Goal: Information Seeking & Learning: Compare options

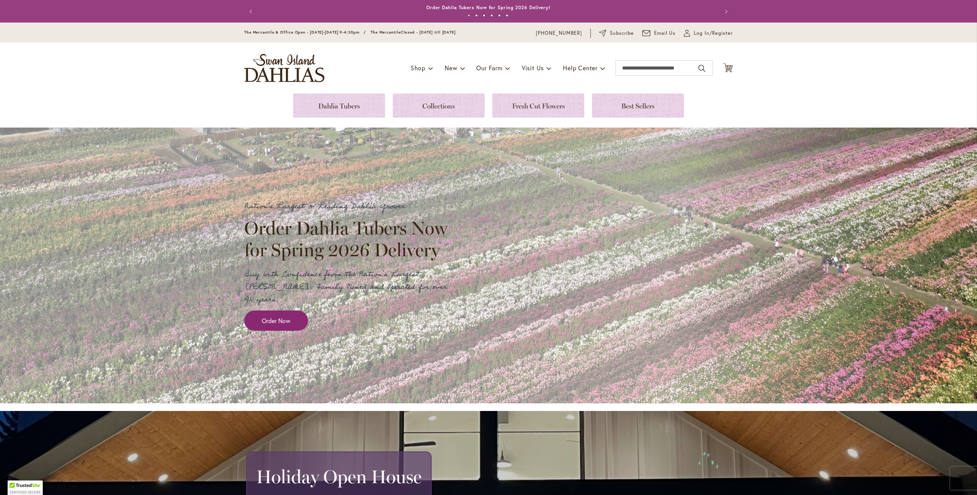
click at [298, 316] on link "Order Now" at bounding box center [276, 320] width 64 height 20
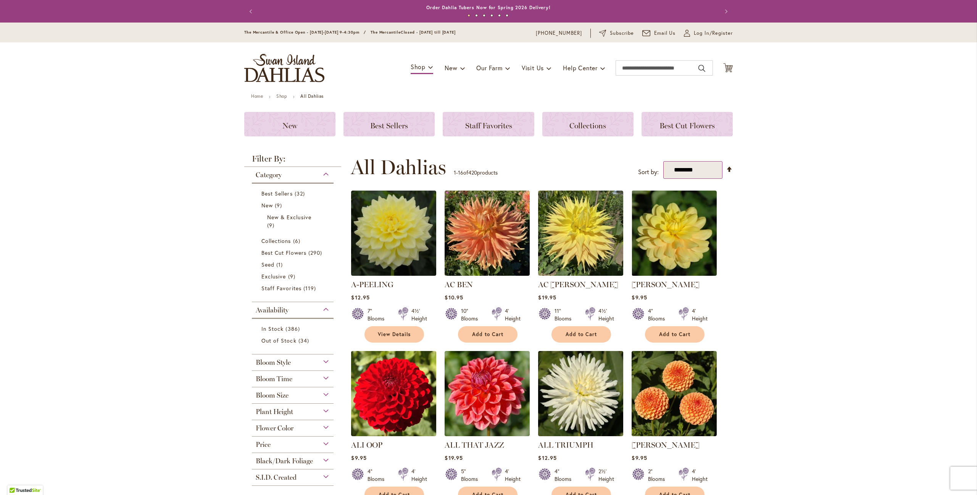
select select "*****"
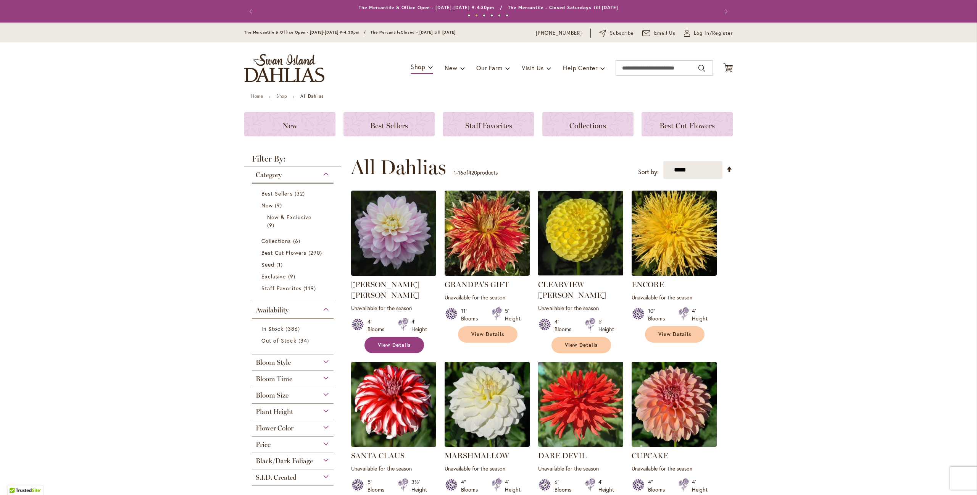
click at [404, 337] on link "View Details" at bounding box center [394, 345] width 60 height 16
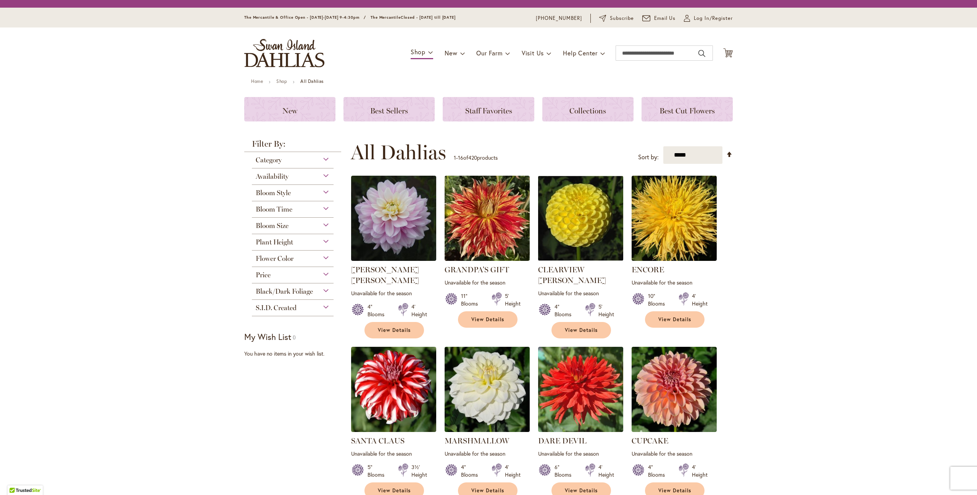
scroll to position [146, 0]
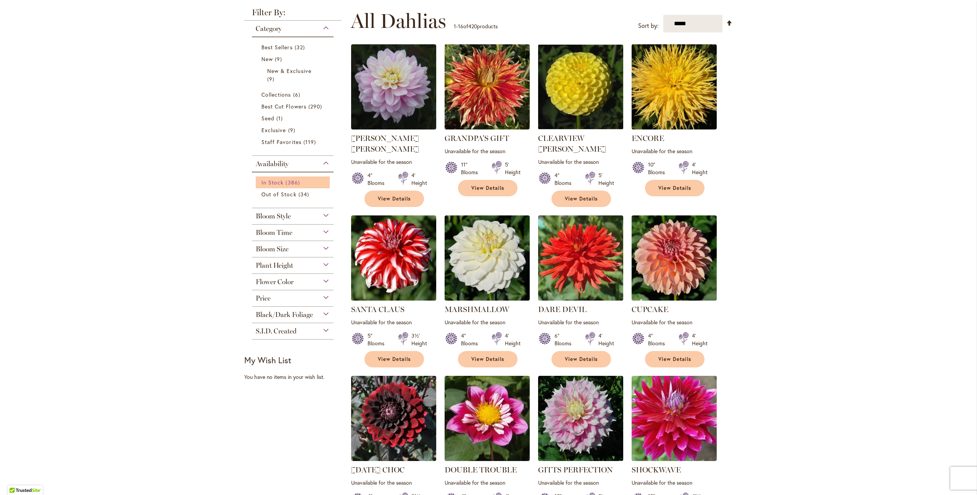
click at [272, 185] on span "In Stock" at bounding box center [272, 182] width 22 height 7
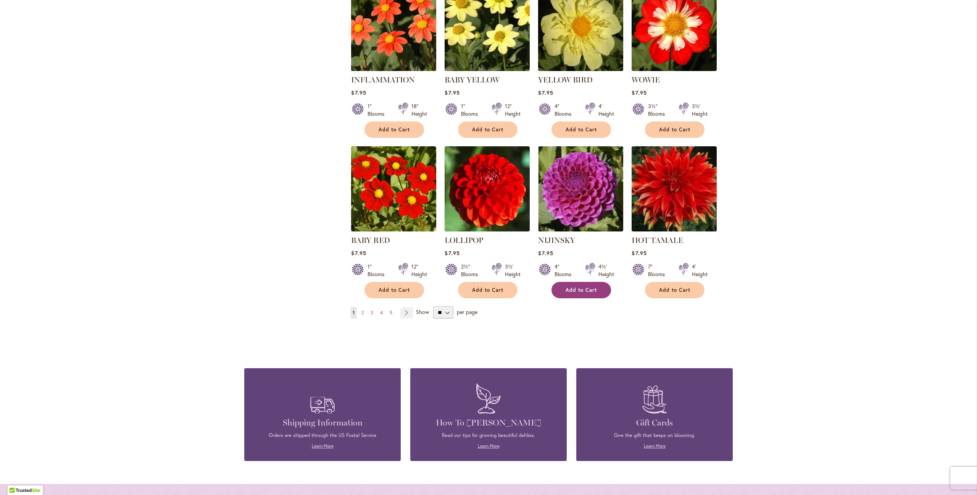
scroll to position [479, 0]
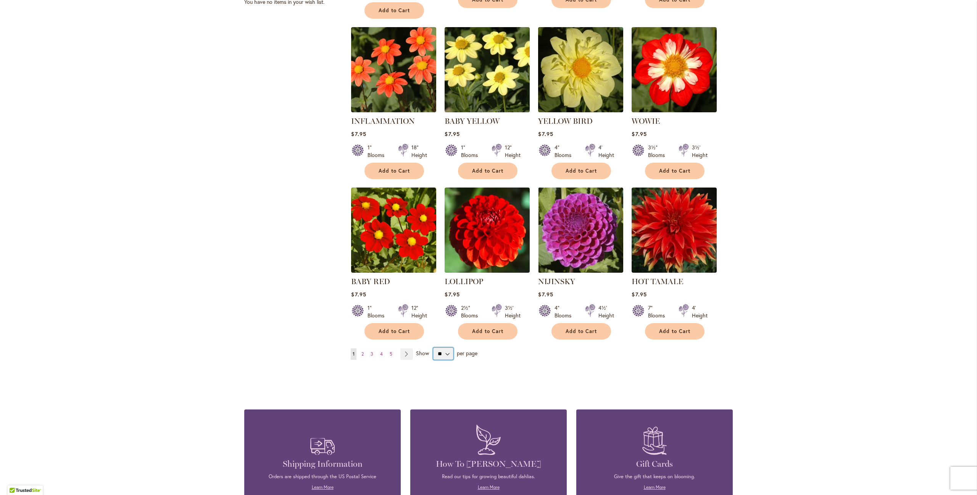
select select "**"
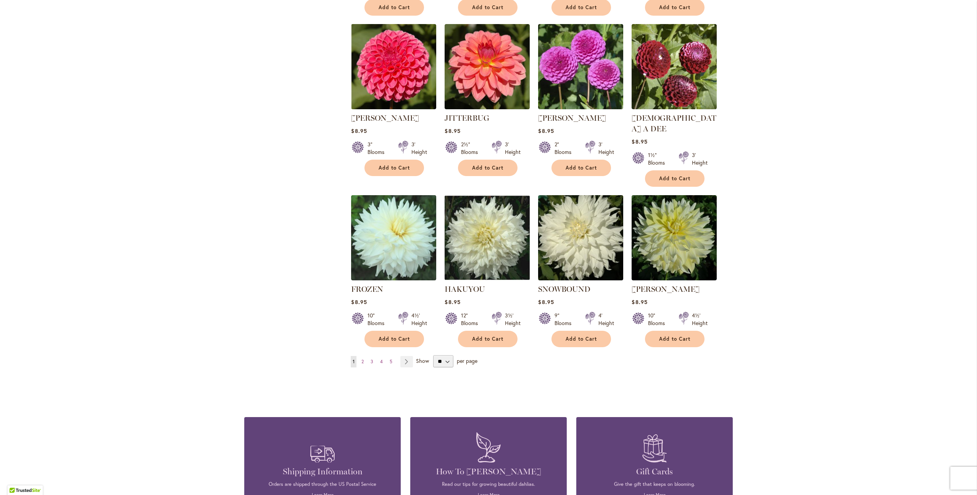
scroll to position [2440, 0]
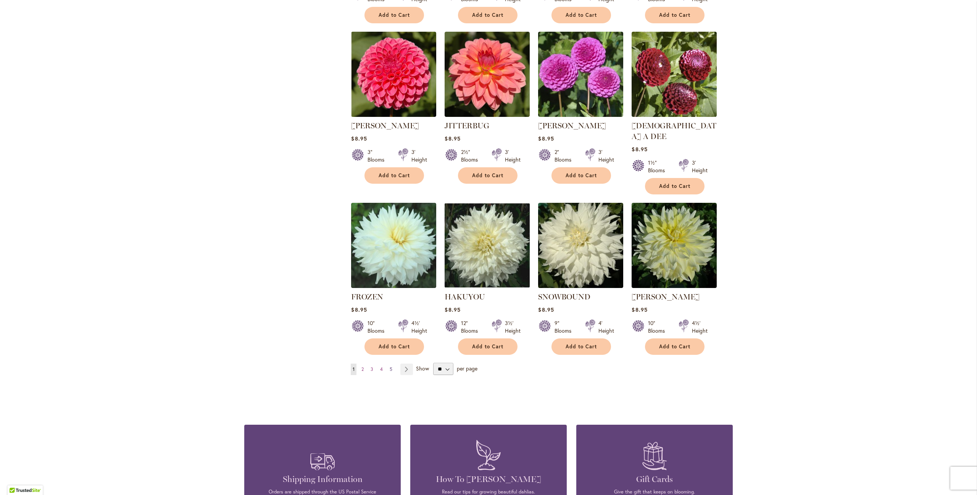
click at [392, 366] on span "5" at bounding box center [391, 369] width 3 height 6
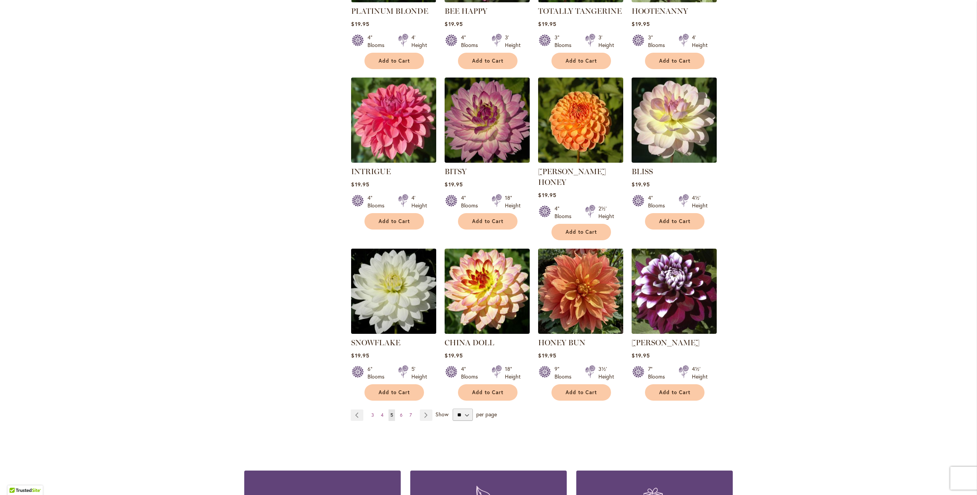
scroll to position [2419, 0]
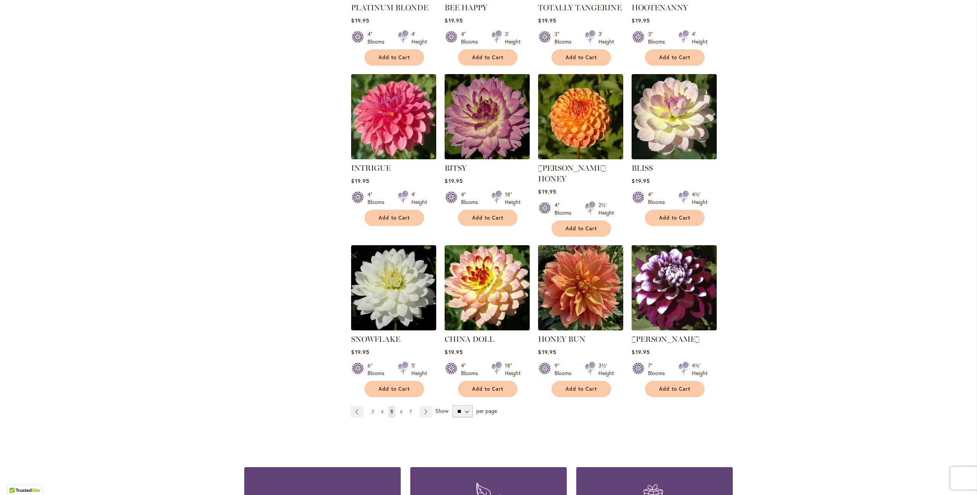
click at [409, 408] on span "7" at bounding box center [410, 411] width 2 height 6
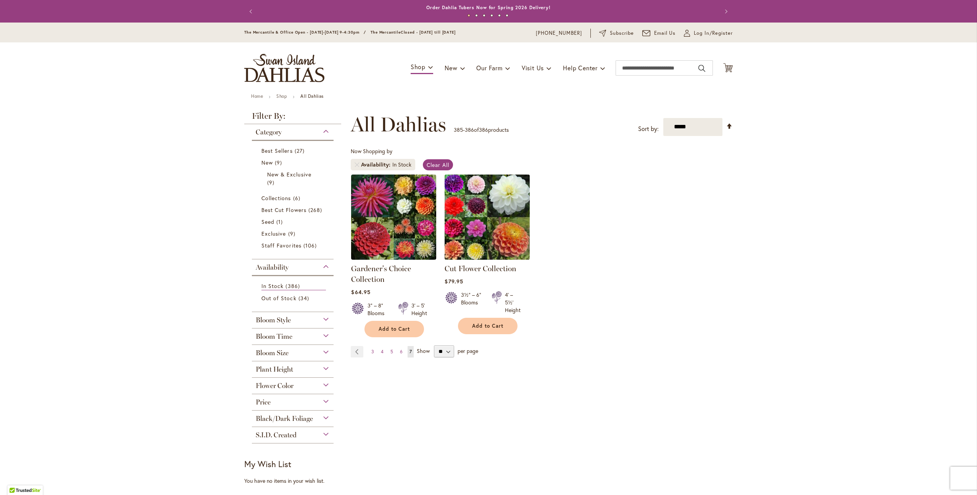
click at [491, 229] on img at bounding box center [487, 216] width 89 height 89
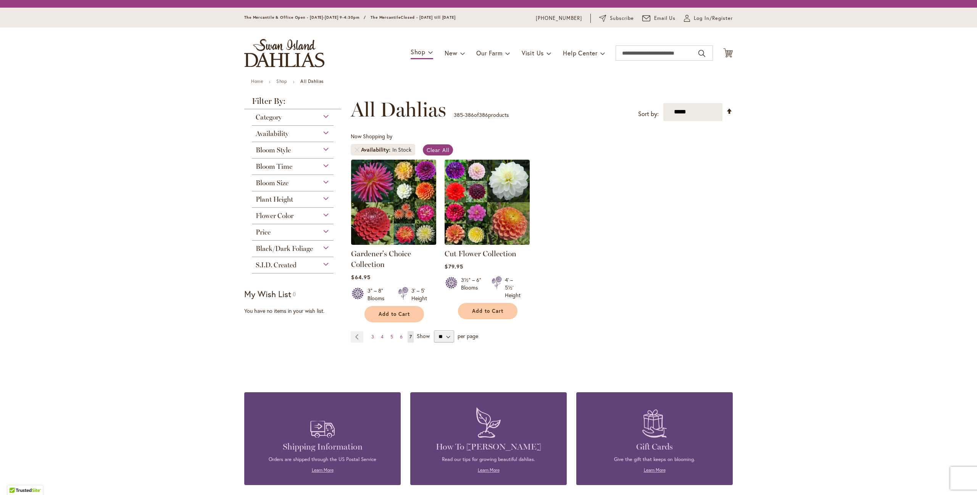
scroll to position [103, 0]
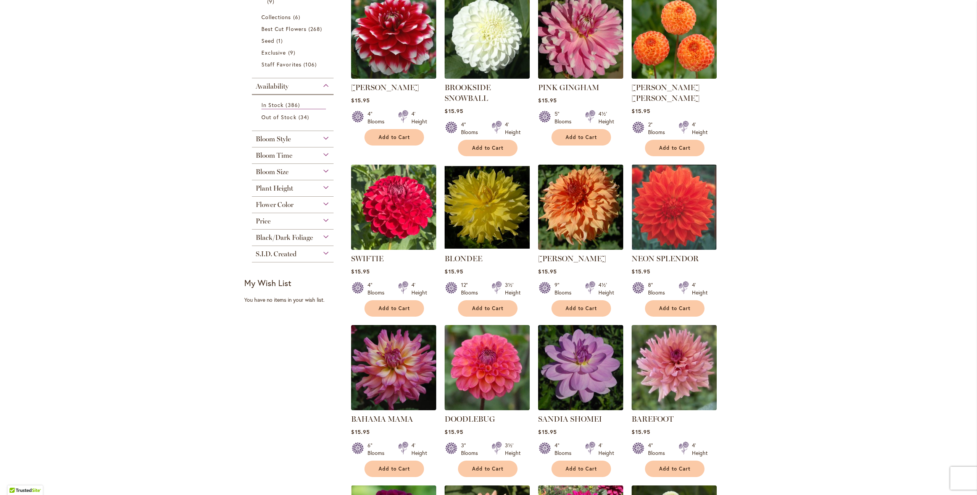
scroll to position [180, 0]
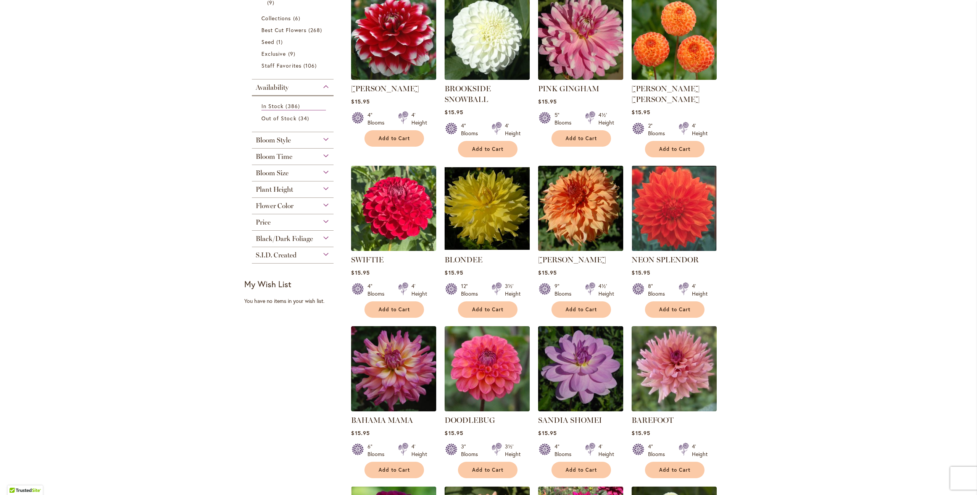
click at [325, 255] on div "S.I.D. Created" at bounding box center [293, 253] width 82 height 12
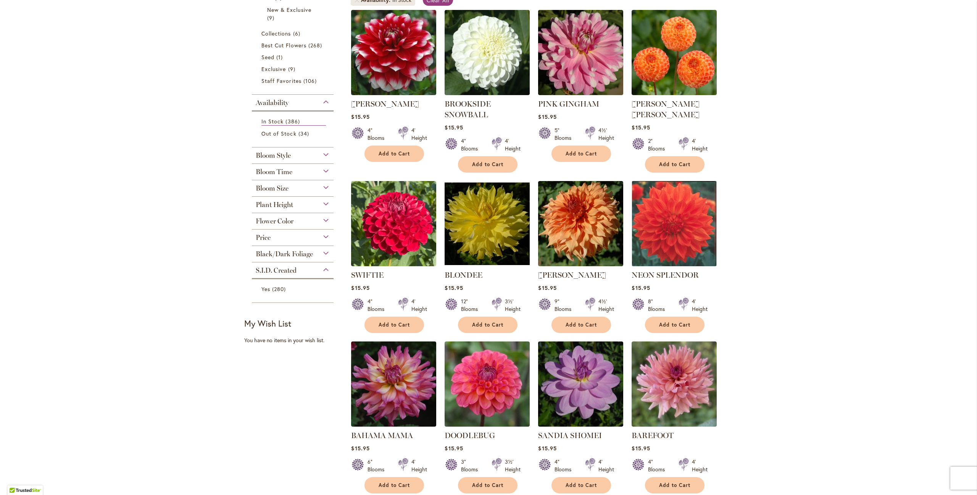
scroll to position [176, 0]
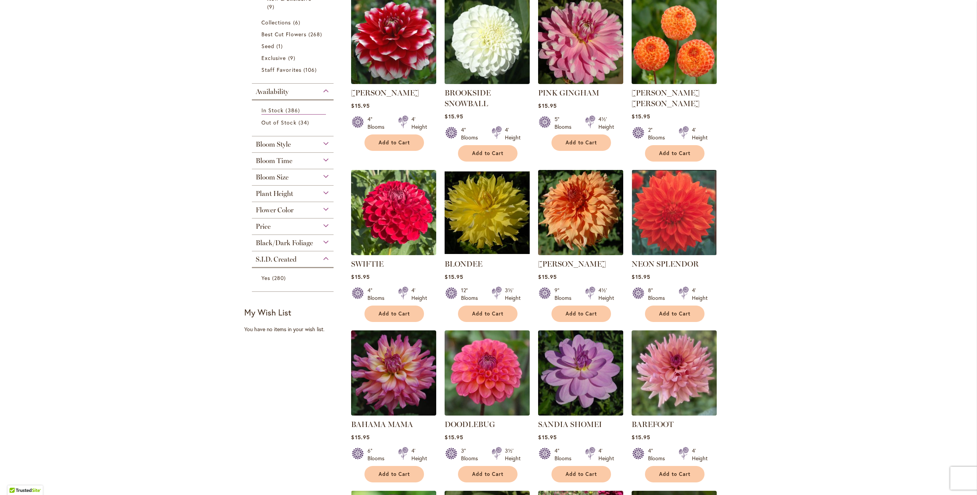
click at [324, 208] on div "Flower Color" at bounding box center [293, 208] width 82 height 12
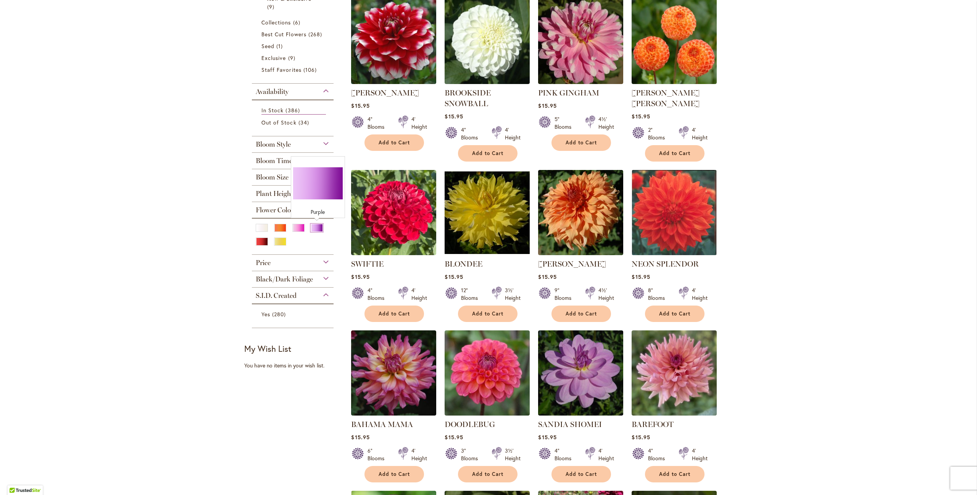
click at [316, 227] on div "Purple" at bounding box center [317, 228] width 12 height 8
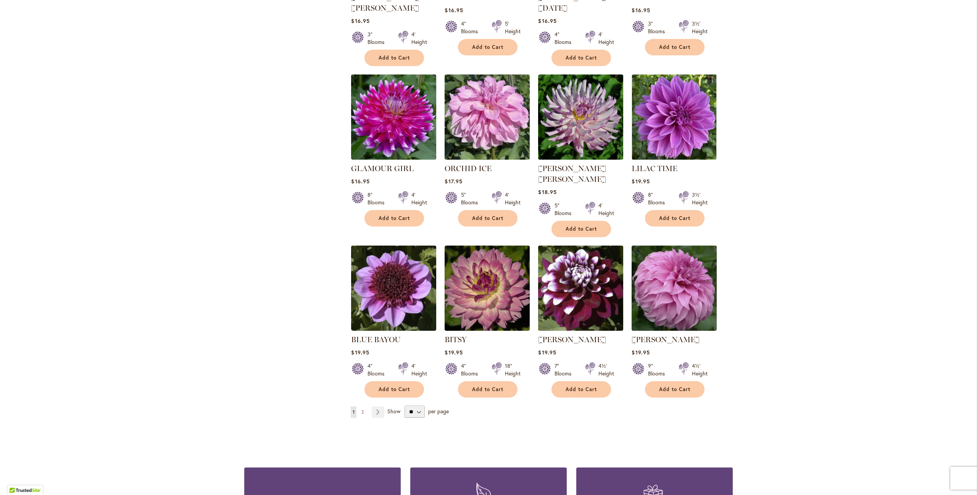
scroll to position [2413, 0]
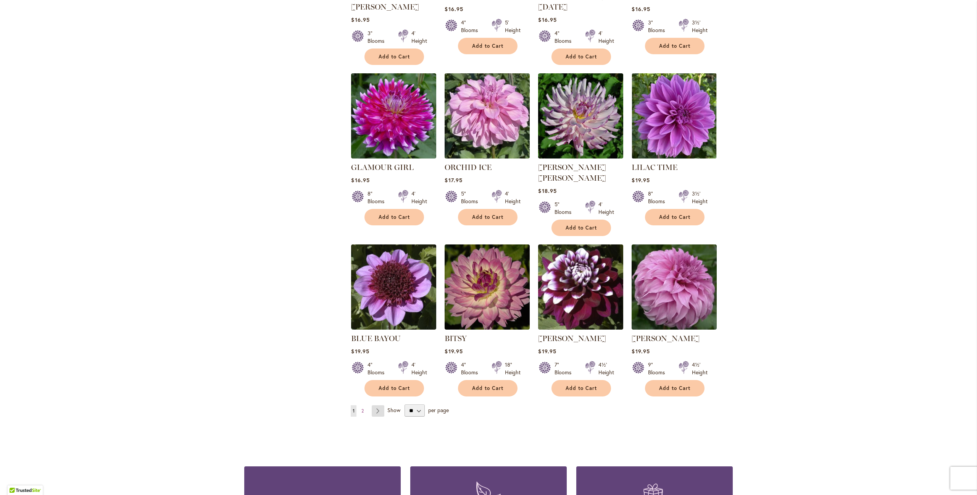
click at [375, 405] on link "Page Next" at bounding box center [378, 410] width 13 height 11
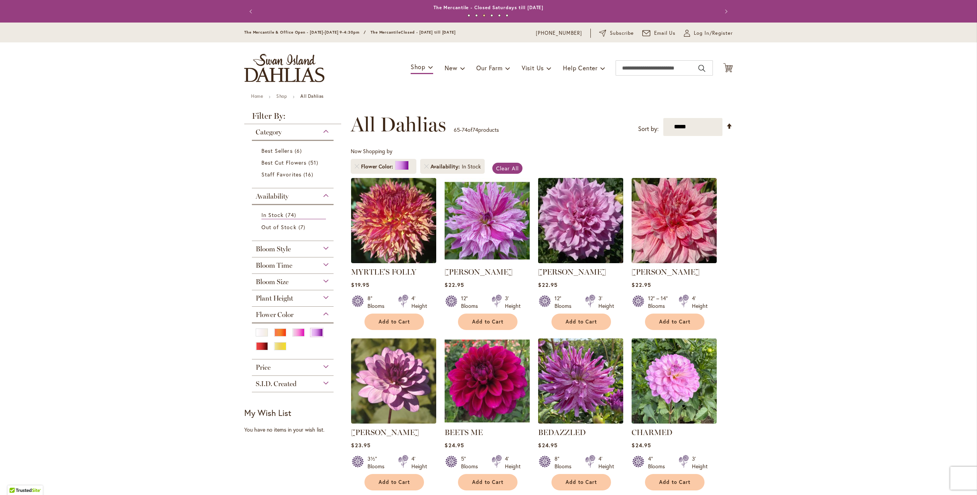
click at [579, 227] on img at bounding box center [580, 220] width 89 height 89
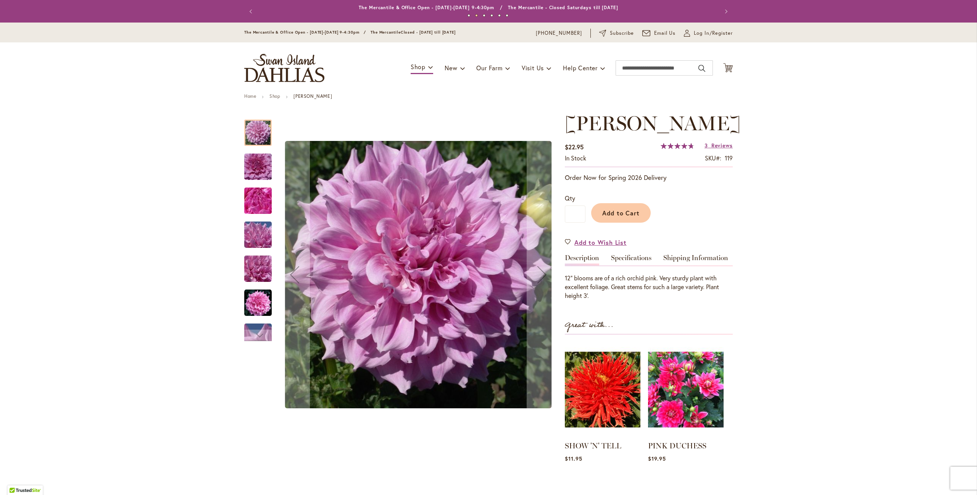
click at [262, 168] on img "Vera Seyfang" at bounding box center [258, 166] width 55 height 37
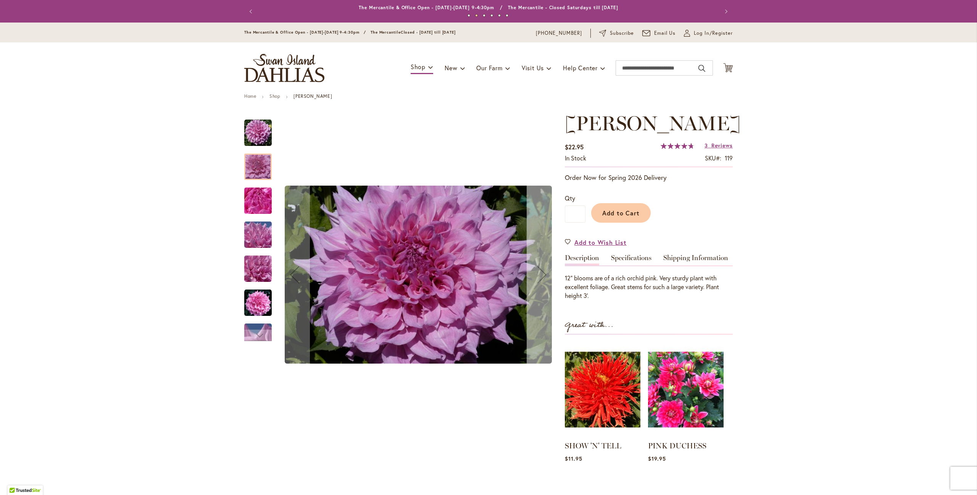
click at [540, 276] on div "Next" at bounding box center [542, 274] width 31 height 31
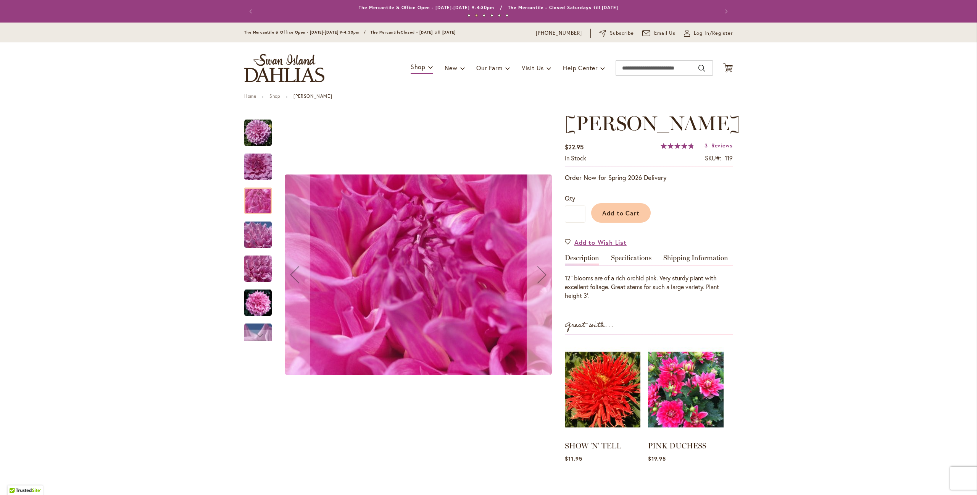
click at [540, 276] on div "Next" at bounding box center [542, 274] width 31 height 31
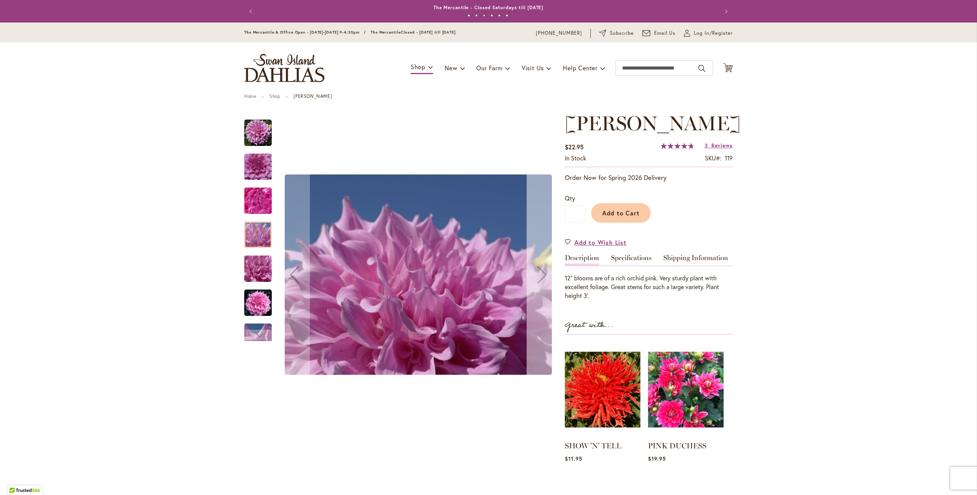
click at [540, 276] on div "Next" at bounding box center [542, 274] width 31 height 31
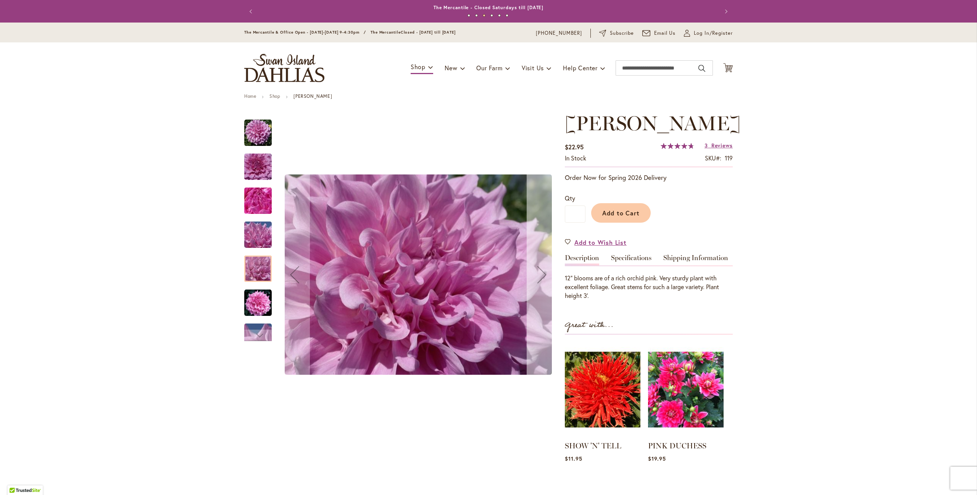
click at [540, 276] on div "Next" at bounding box center [542, 274] width 31 height 31
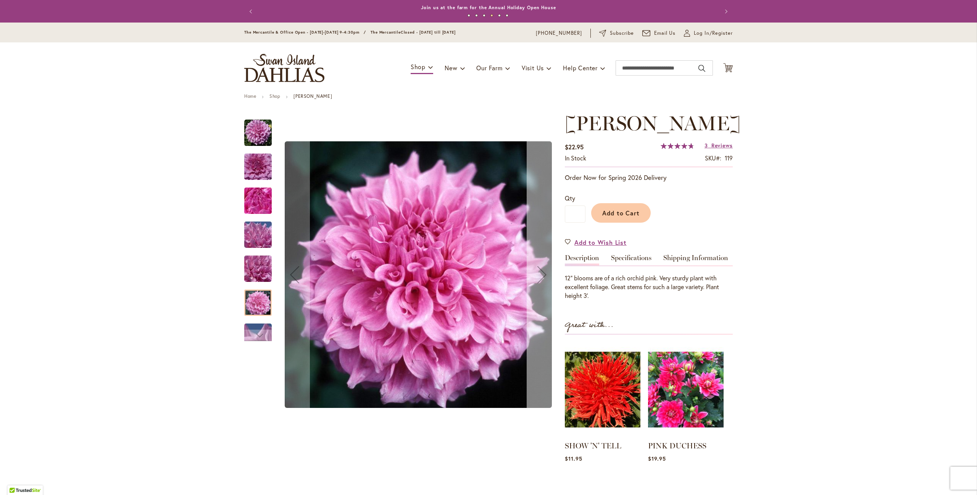
click at [540, 276] on div "Next" at bounding box center [542, 274] width 31 height 31
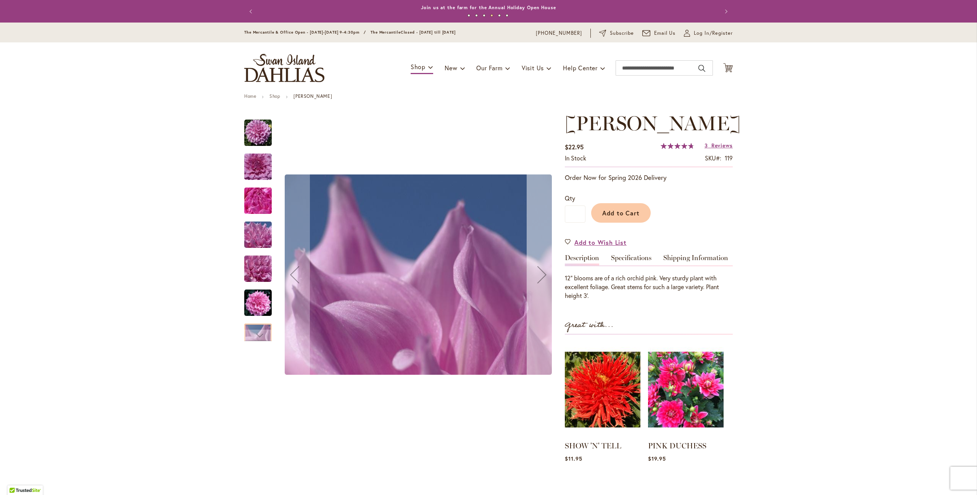
click at [540, 276] on div "Next" at bounding box center [542, 274] width 31 height 31
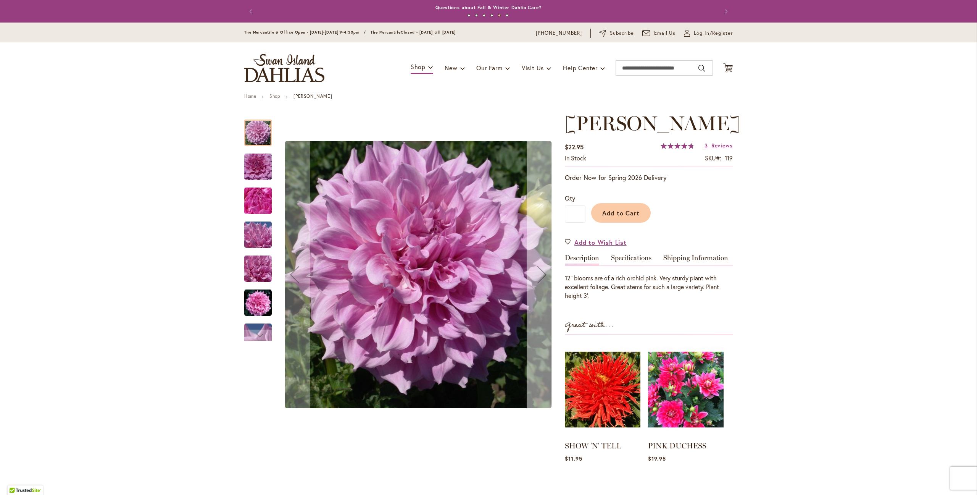
click at [540, 276] on div "Next" at bounding box center [542, 274] width 31 height 31
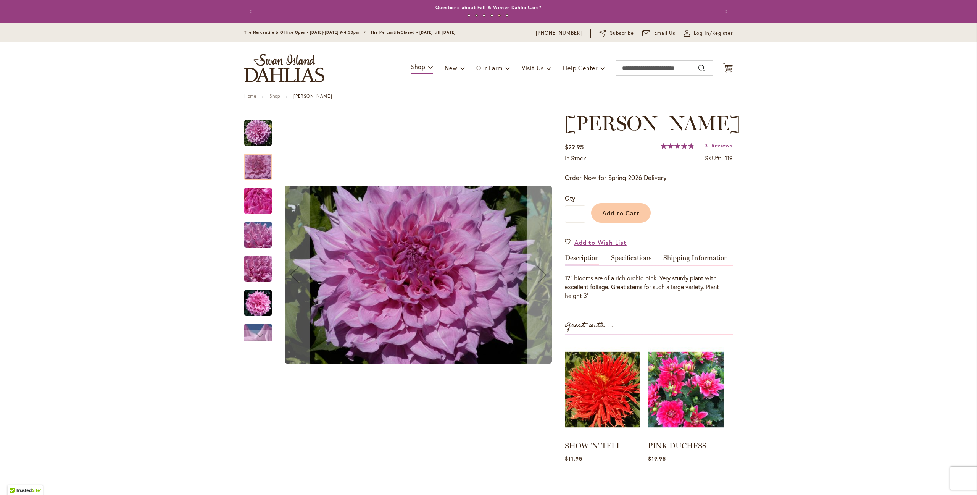
click at [540, 276] on div "Next" at bounding box center [542, 274] width 31 height 31
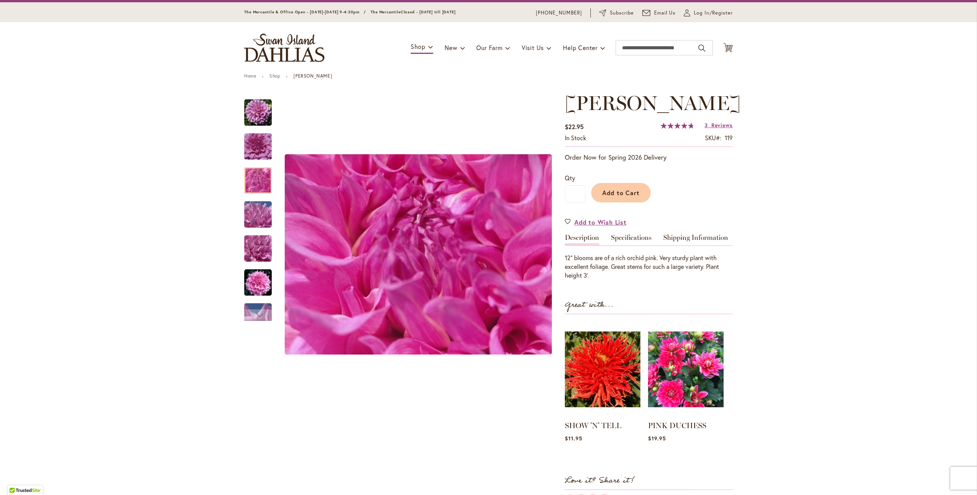
scroll to position [16, 0]
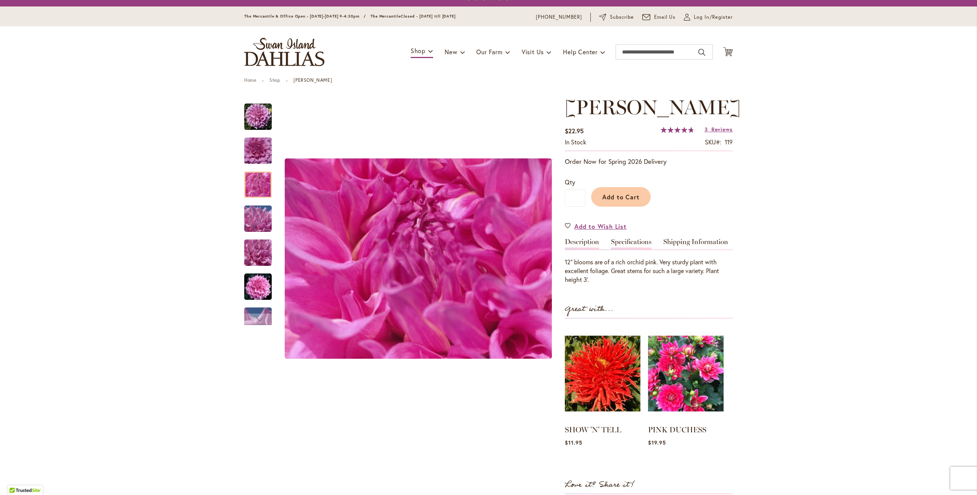
click at [634, 242] on link "Specifications" at bounding box center [631, 243] width 40 height 11
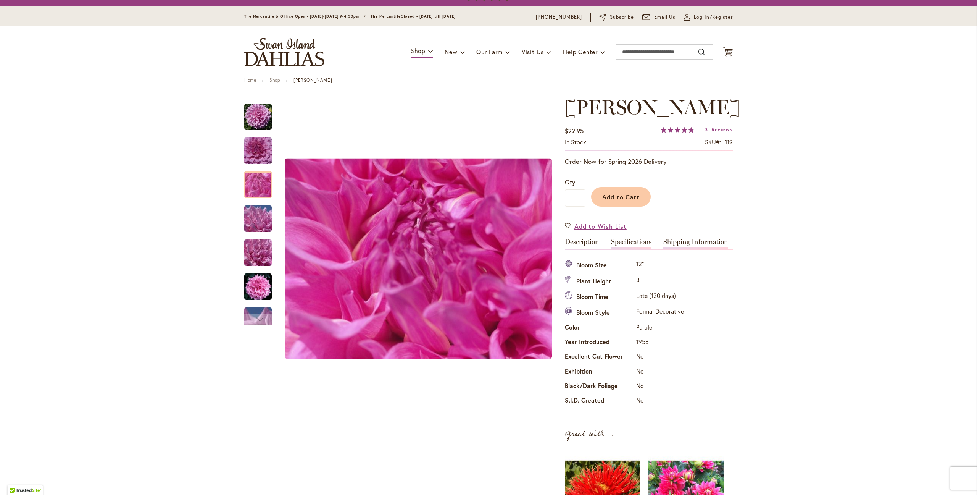
click at [685, 242] on link "Shipping Information" at bounding box center [695, 243] width 65 height 11
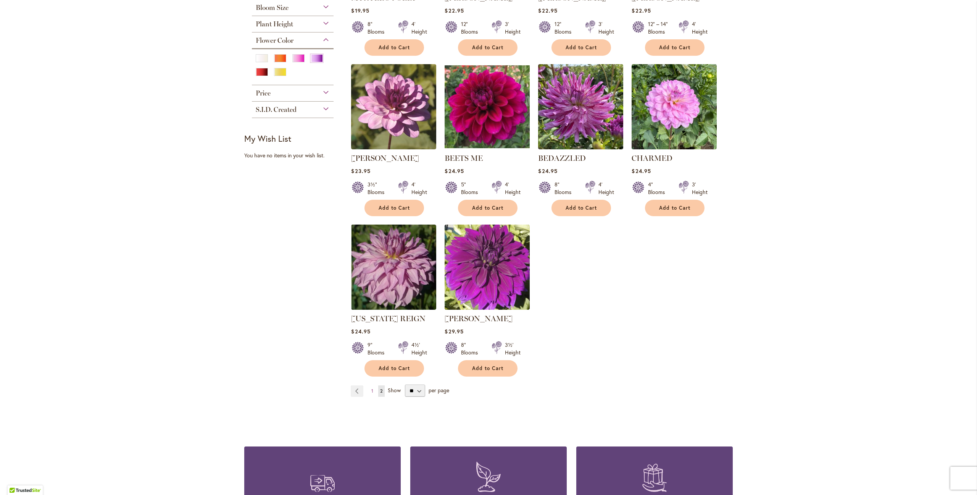
scroll to position [321, 0]
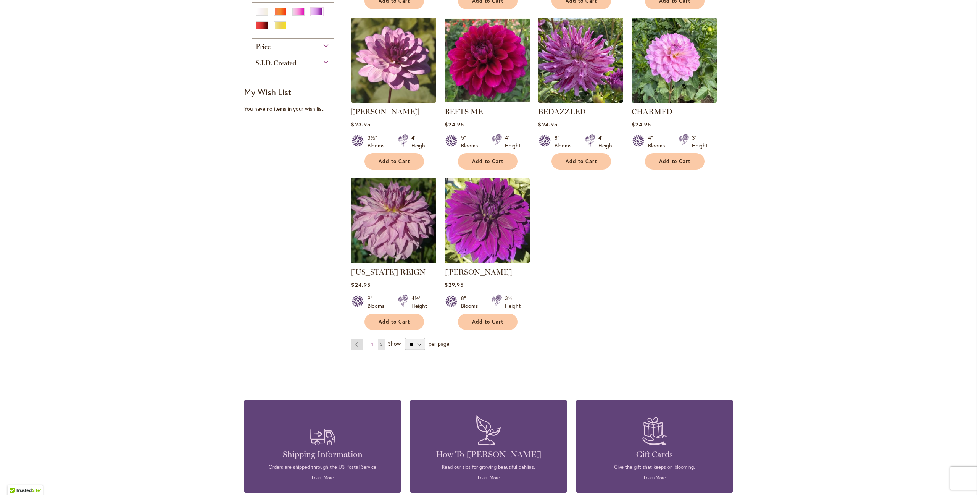
click at [358, 344] on link "Page Previous" at bounding box center [357, 344] width 13 height 11
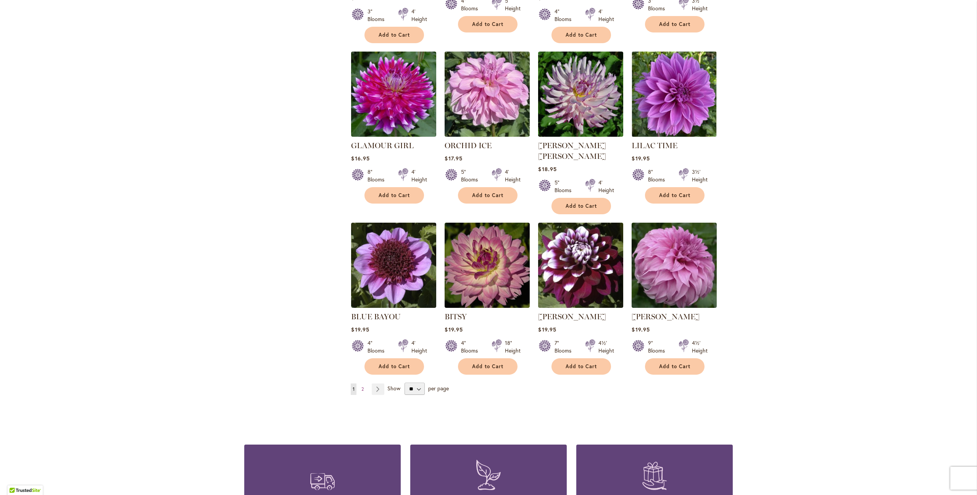
scroll to position [2435, 0]
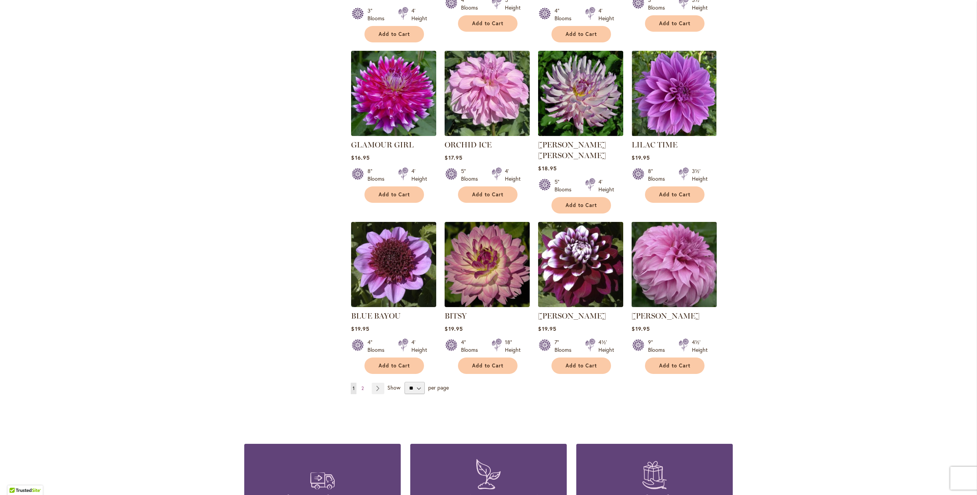
click at [678, 244] on img at bounding box center [674, 263] width 89 height 89
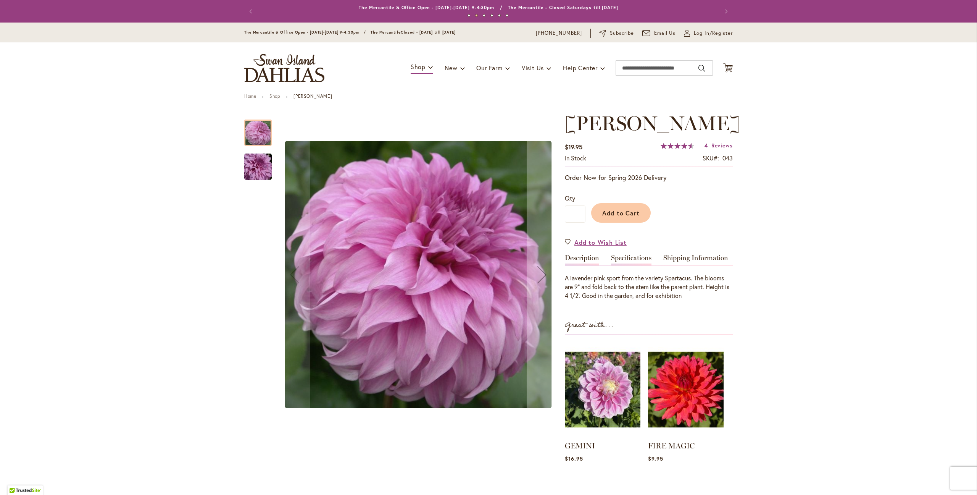
click at [632, 259] on link "Specifications" at bounding box center [631, 259] width 40 height 11
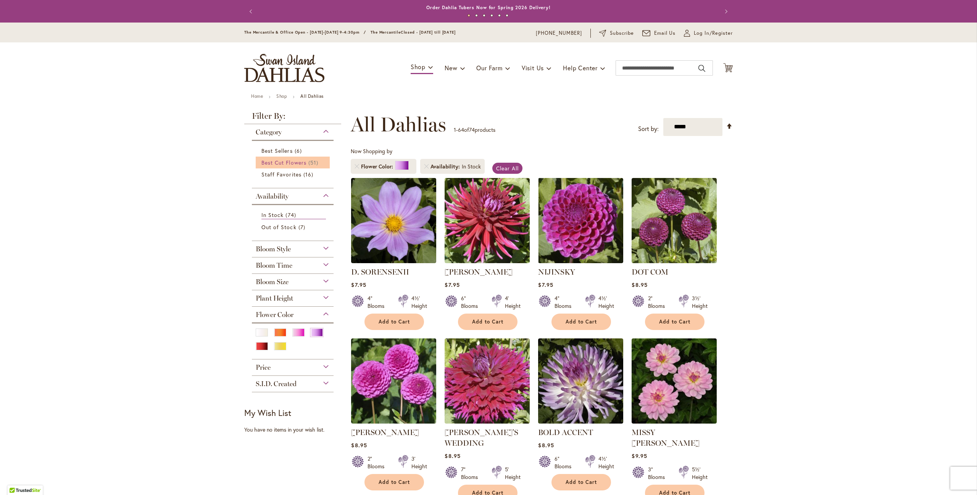
click at [288, 164] on span "Best Cut Flowers" at bounding box center [283, 162] width 45 height 7
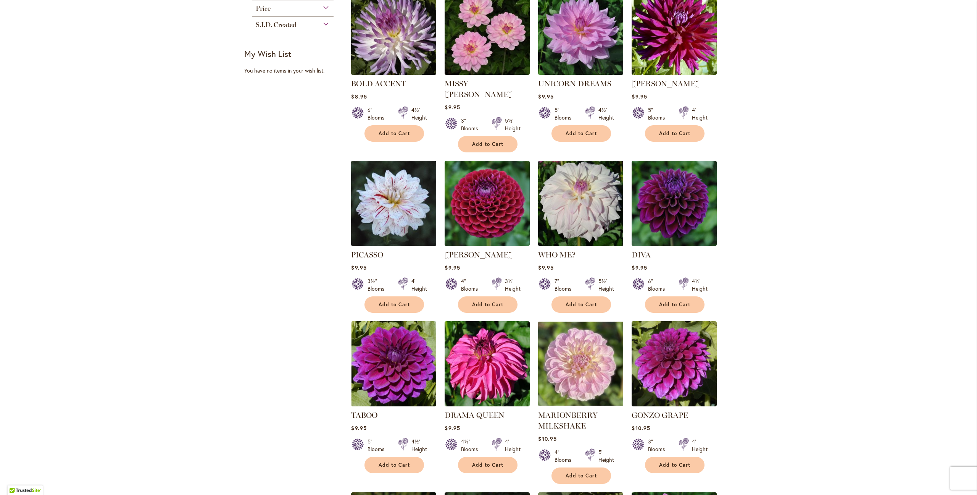
scroll to position [359, 0]
click at [574, 202] on img at bounding box center [580, 202] width 89 height 89
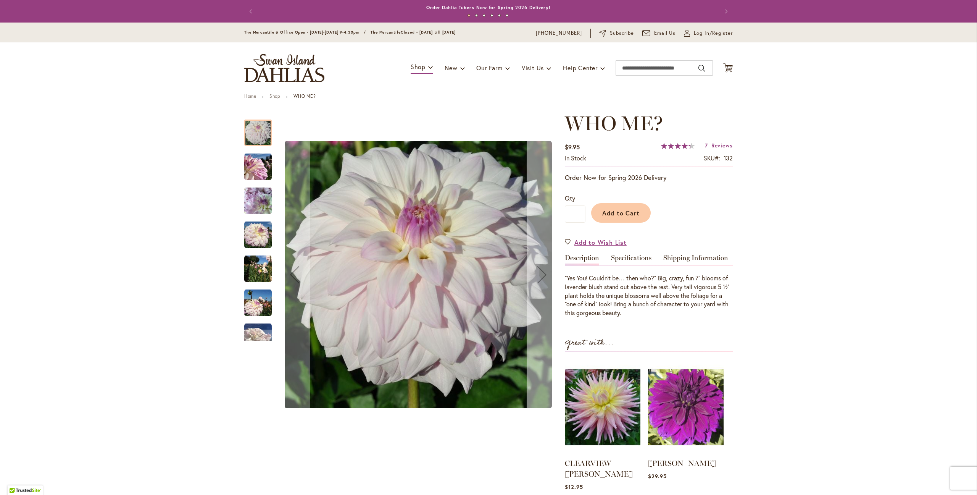
click at [542, 274] on div "Next" at bounding box center [542, 274] width 31 height 31
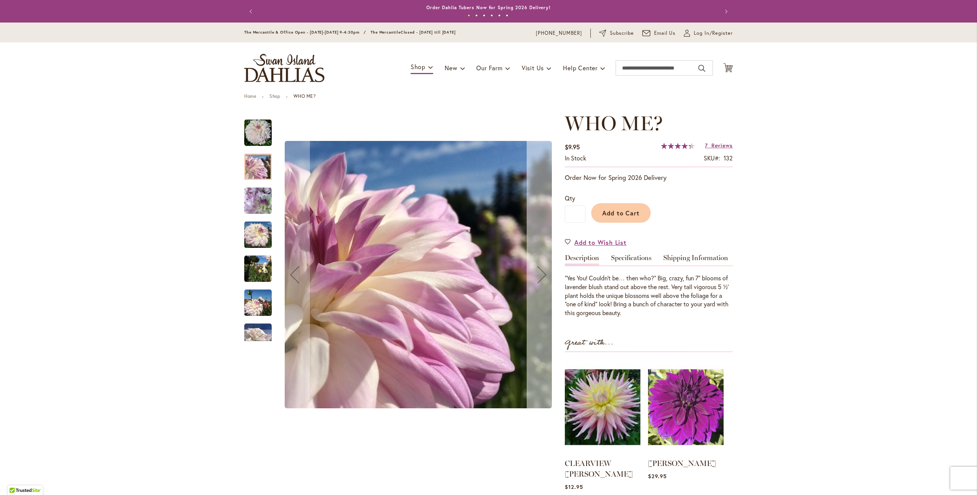
click at [542, 274] on div "Next" at bounding box center [542, 274] width 31 height 31
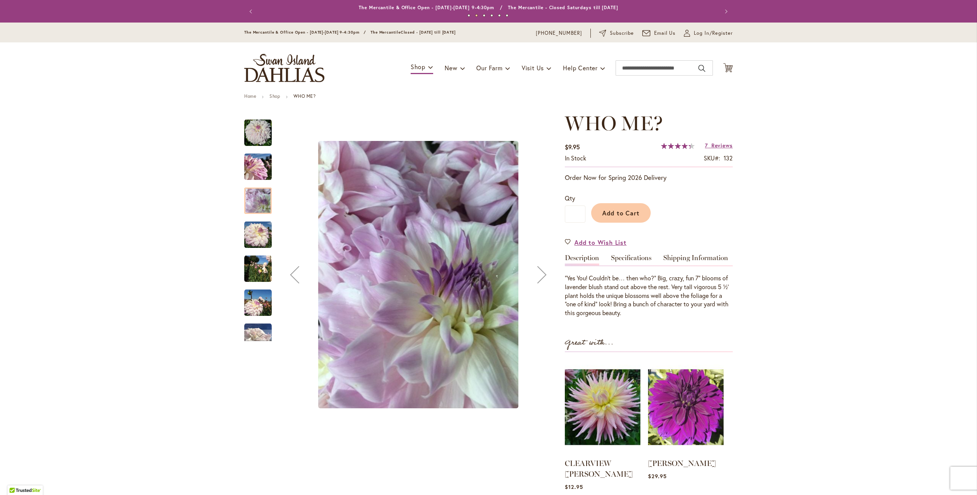
click at [542, 274] on div "Next" at bounding box center [542, 274] width 31 height 31
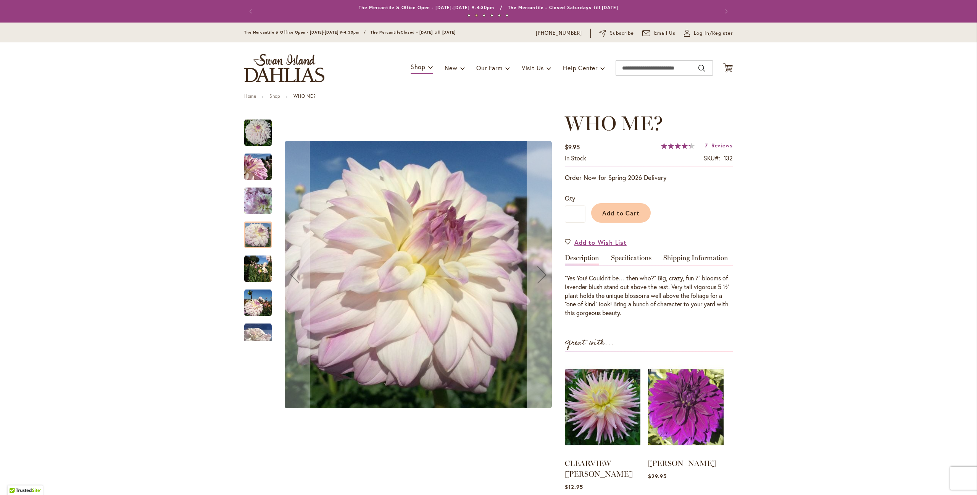
click at [542, 274] on div "Next" at bounding box center [542, 274] width 31 height 31
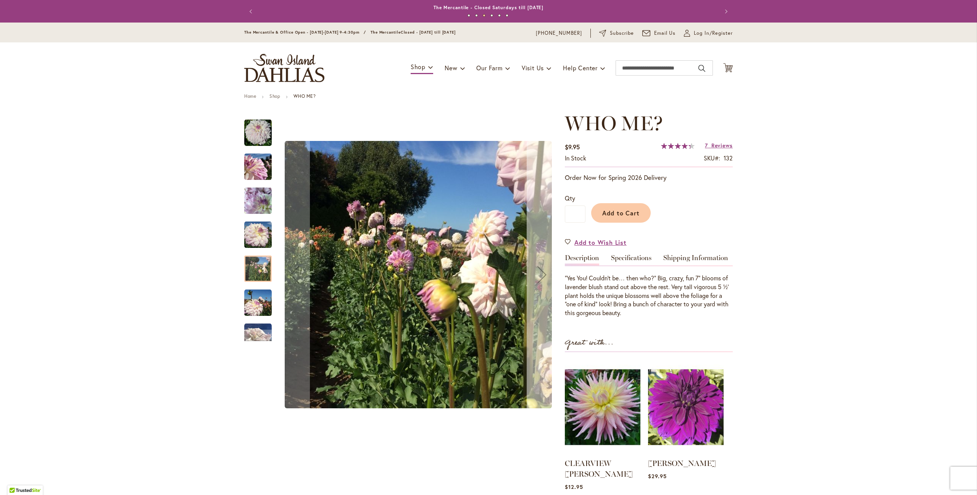
click at [542, 274] on div "Next" at bounding box center [542, 274] width 31 height 31
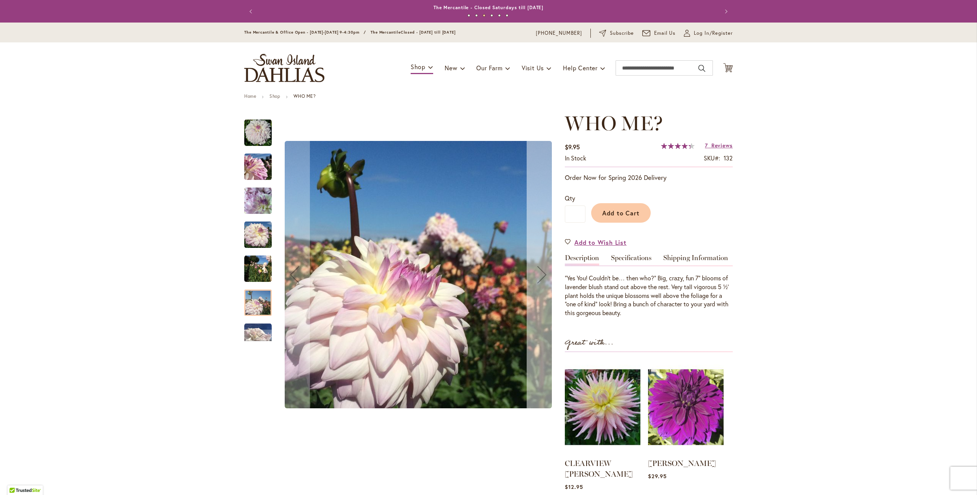
click at [542, 274] on div "Next" at bounding box center [542, 274] width 31 height 31
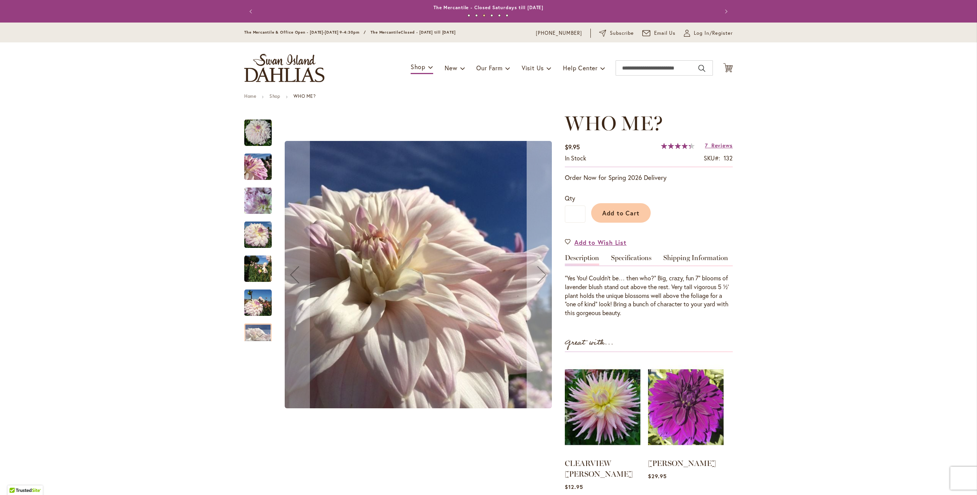
click at [542, 274] on div "Next" at bounding box center [542, 274] width 31 height 31
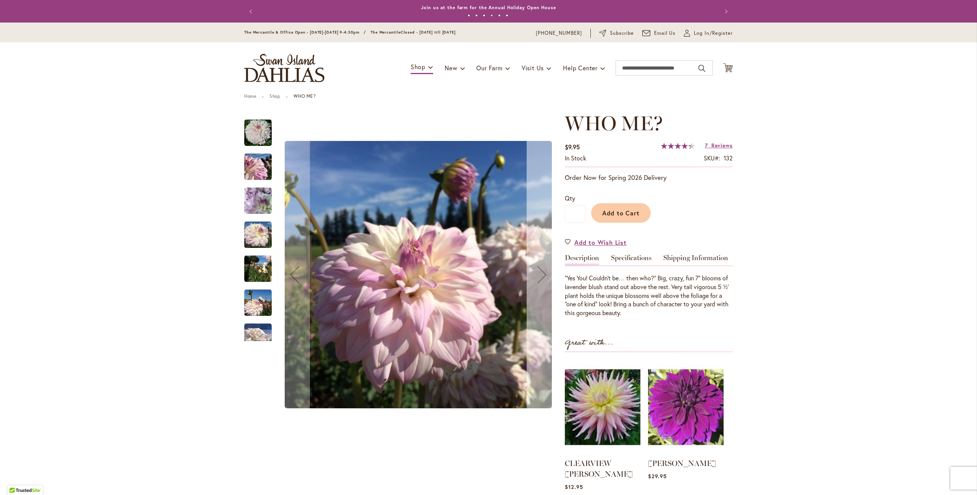
click at [542, 274] on div "Next" at bounding box center [542, 274] width 31 height 31
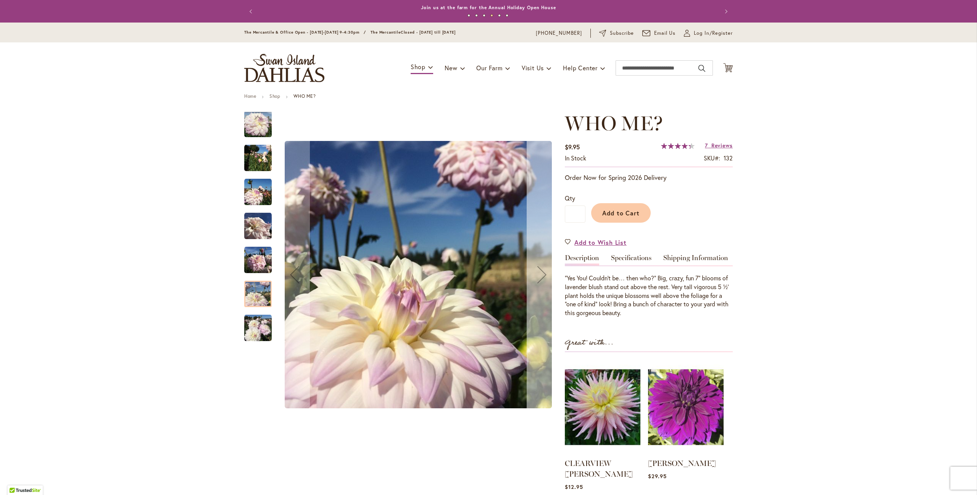
click at [542, 274] on div "Next" at bounding box center [542, 274] width 31 height 31
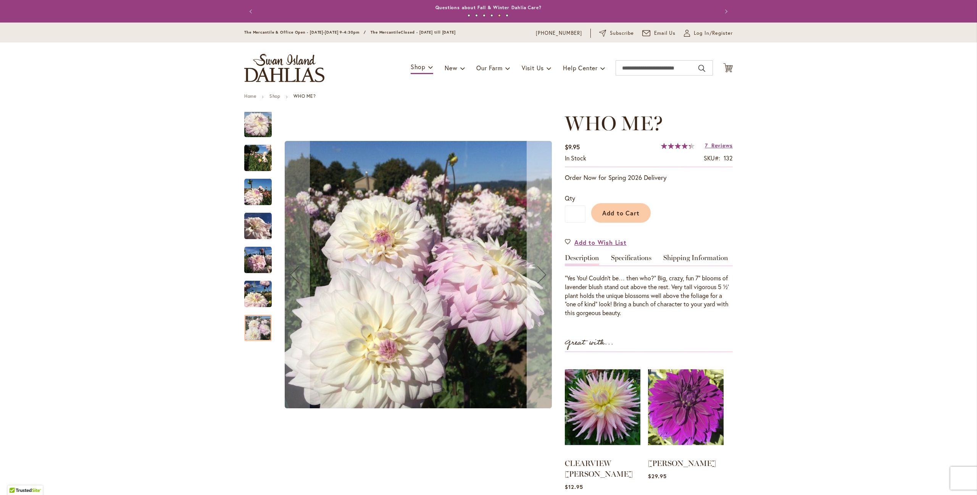
click at [542, 274] on div "Next" at bounding box center [542, 274] width 31 height 31
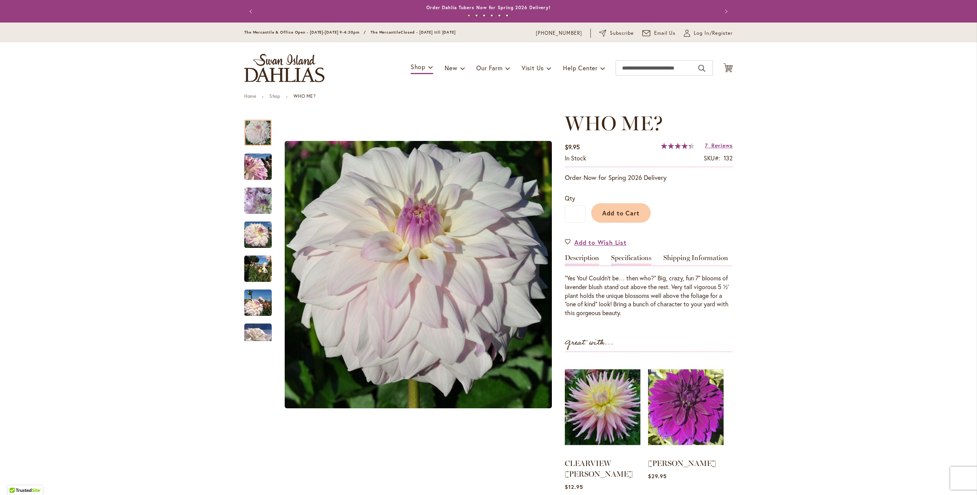
click at [637, 258] on link "Specifications" at bounding box center [631, 259] width 40 height 11
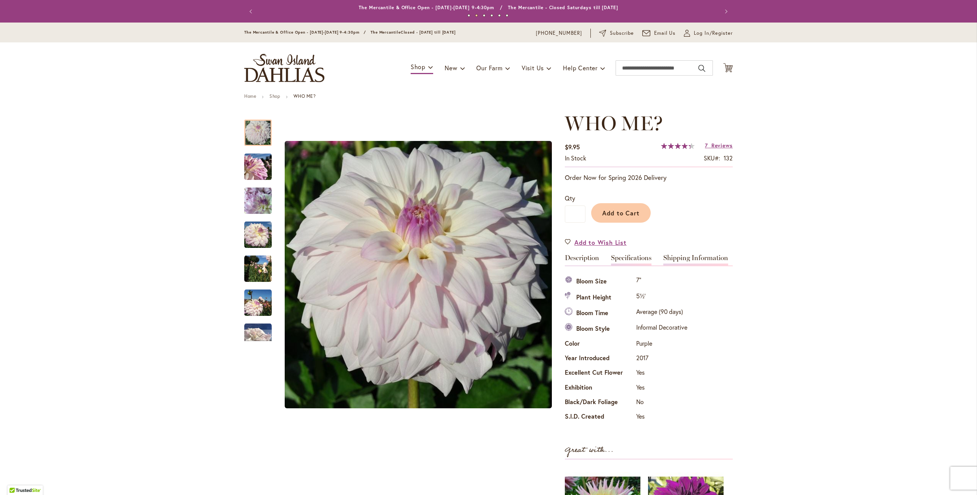
click at [686, 258] on link "Shipping Information" at bounding box center [695, 259] width 65 height 11
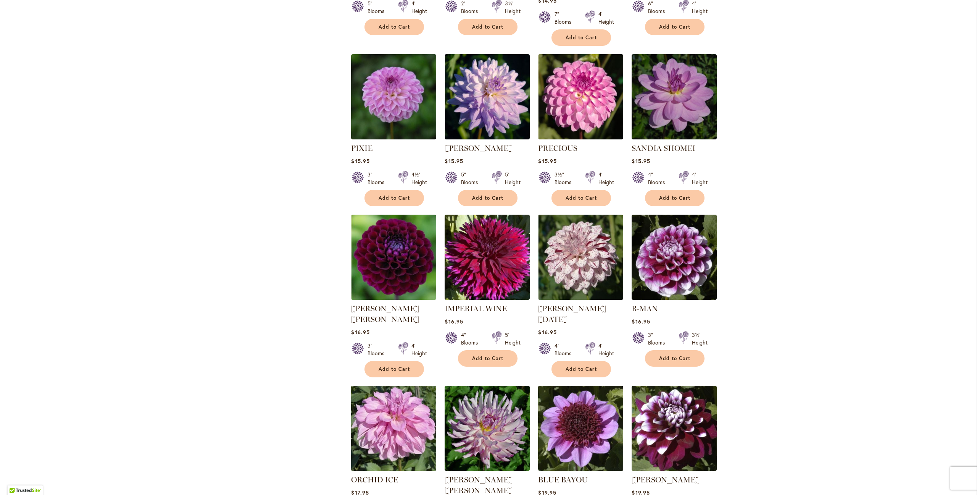
scroll to position [1604, 0]
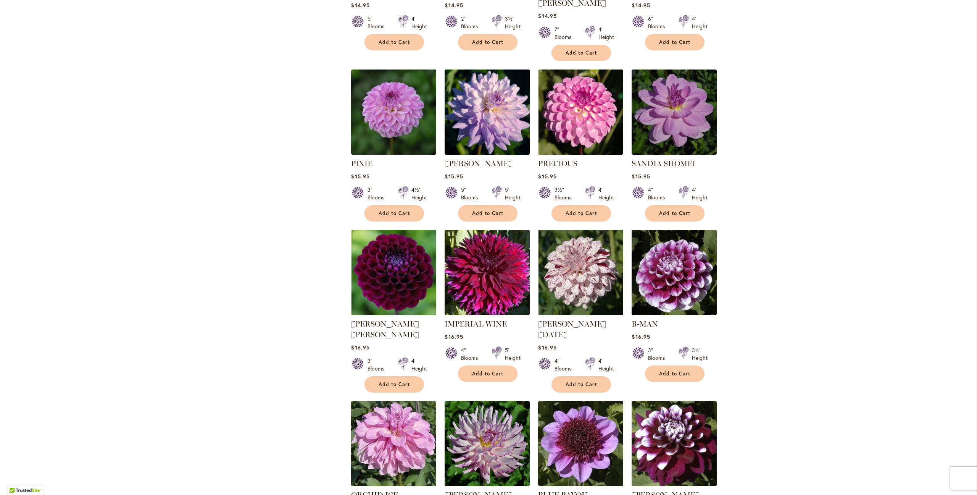
click at [481, 87] on img at bounding box center [487, 111] width 89 height 89
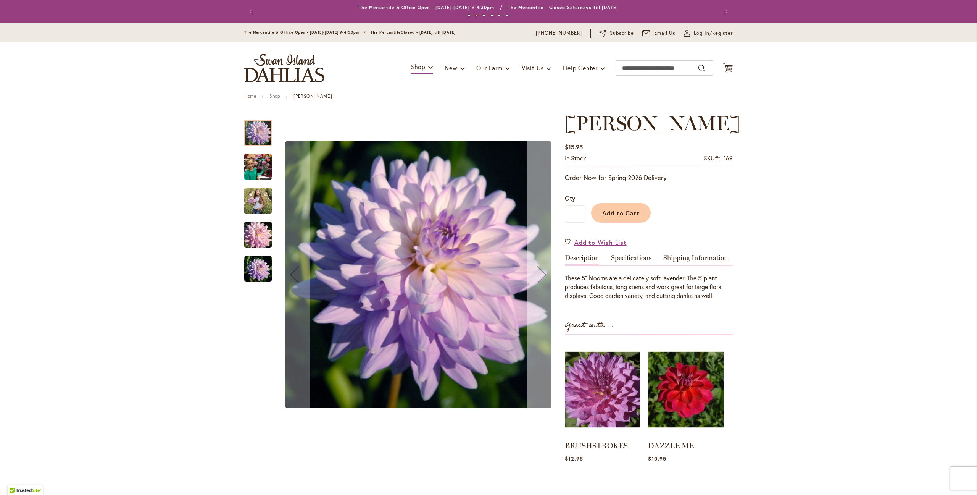
click at [539, 275] on div "Next" at bounding box center [542, 274] width 31 height 31
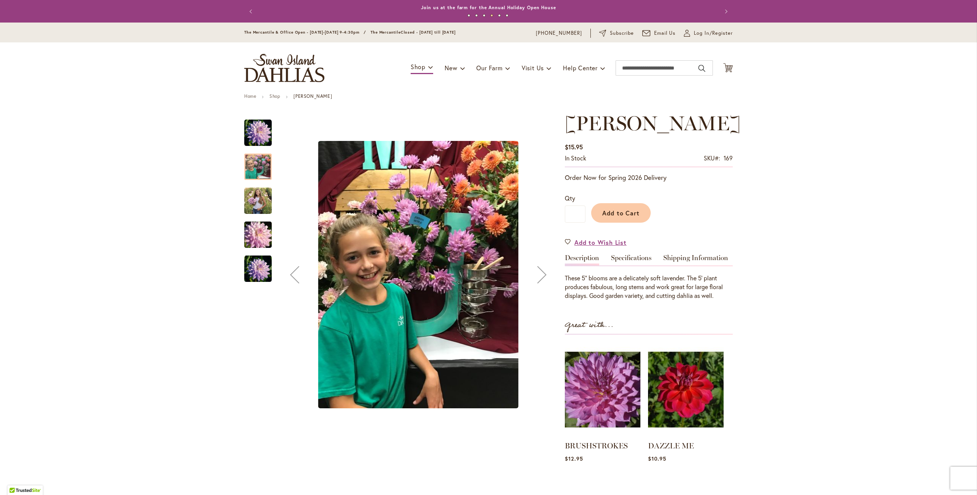
click at [457, 263] on img "JORDAN NICOLE" at bounding box center [418, 274] width 200 height 267
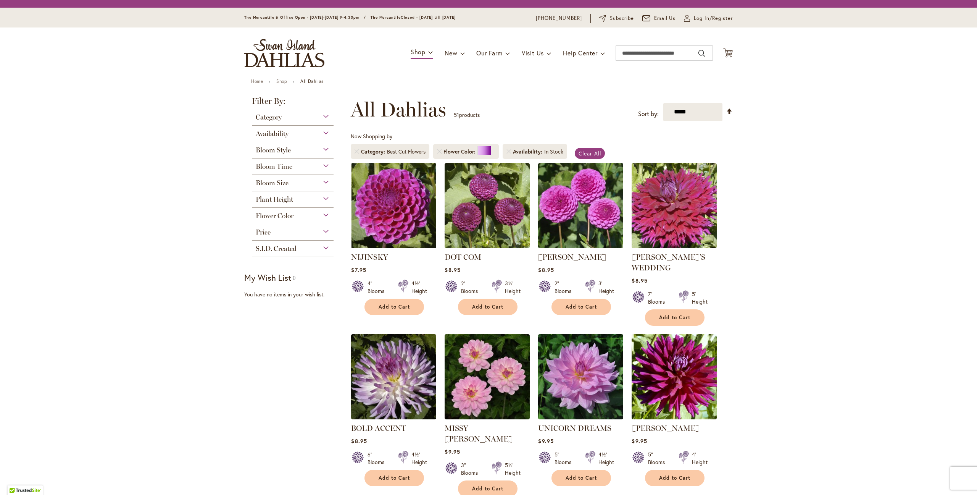
scroll to position [103, 0]
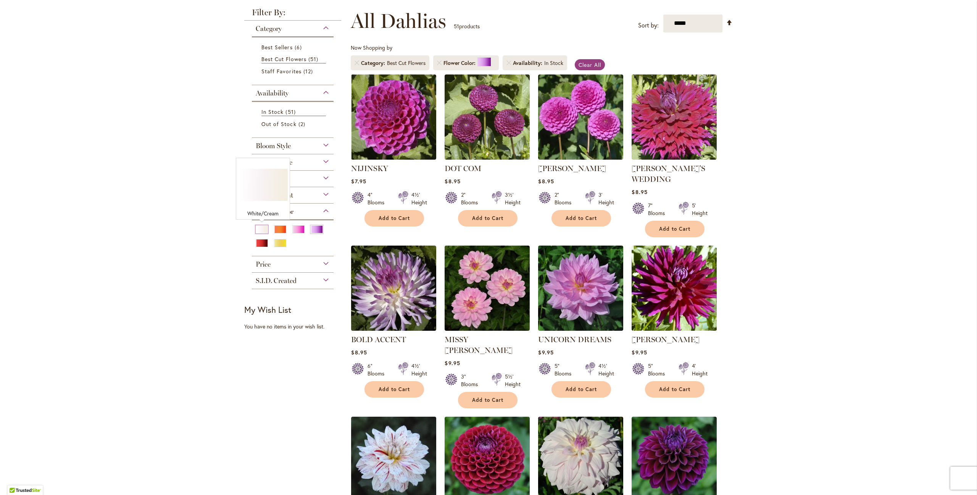
click at [263, 231] on div "White/Cream" at bounding box center [262, 229] width 12 height 8
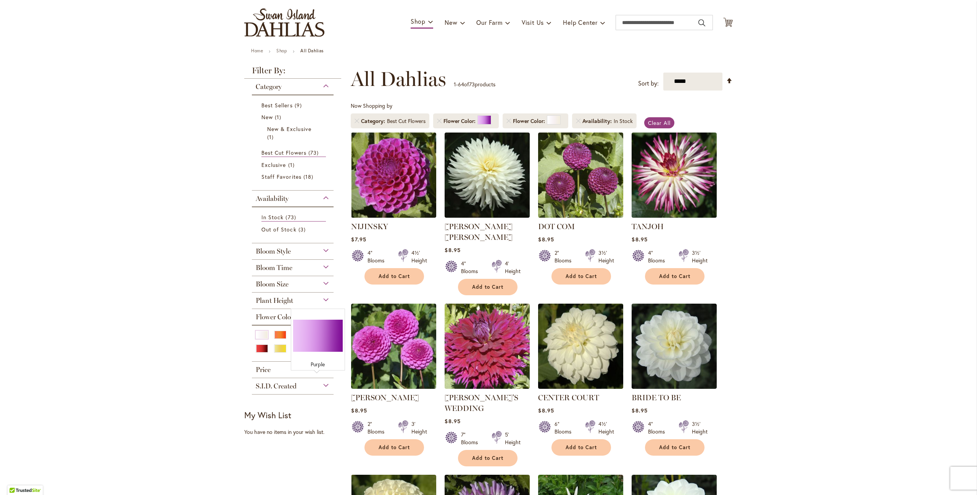
scroll to position [46, 0]
click at [326, 283] on div "Bloom Size" at bounding box center [293, 282] width 82 height 12
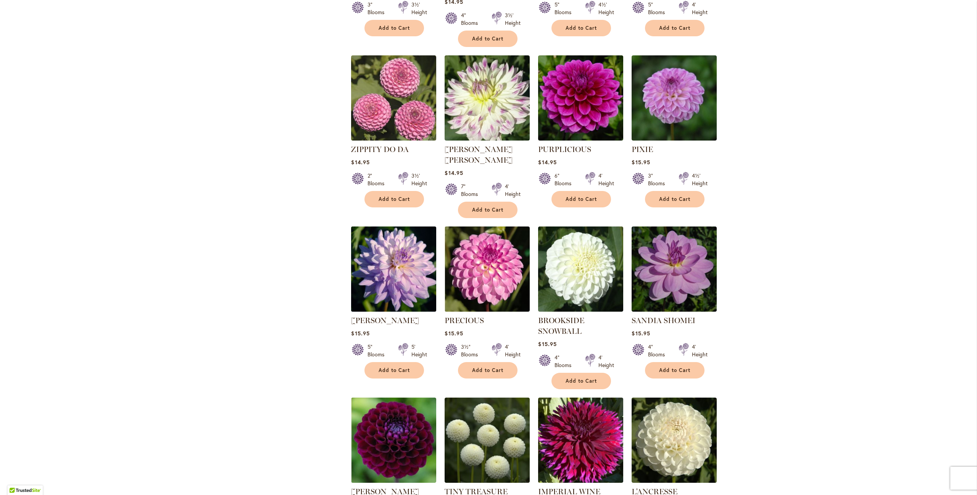
scroll to position [2108, 0]
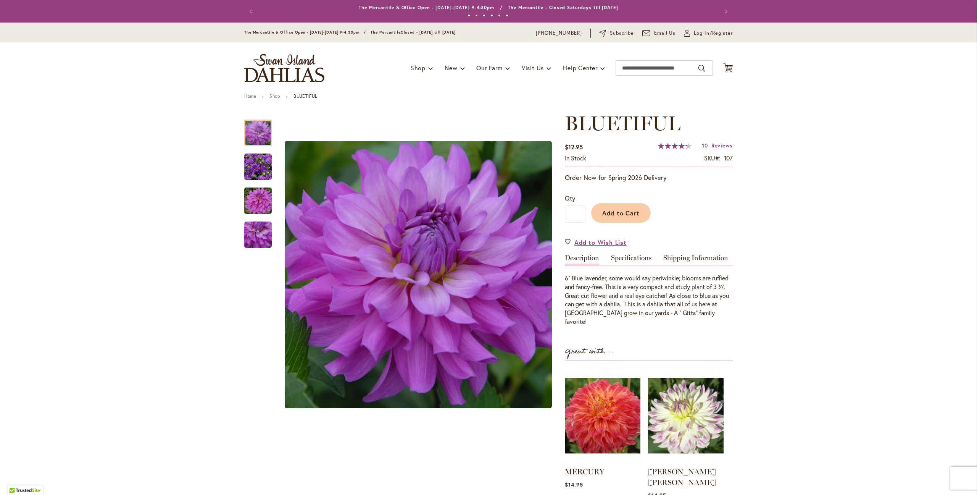
scroll to position [1, 0]
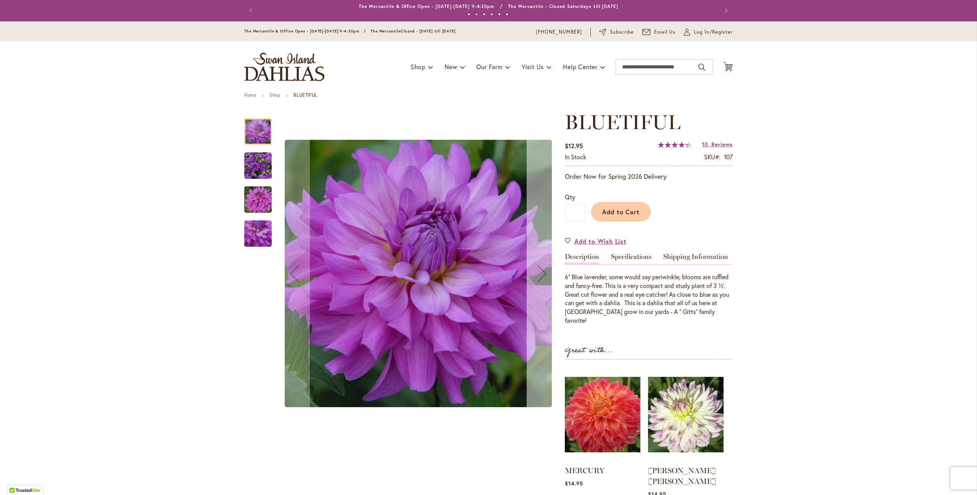
click at [538, 272] on div "Next" at bounding box center [542, 273] width 31 height 31
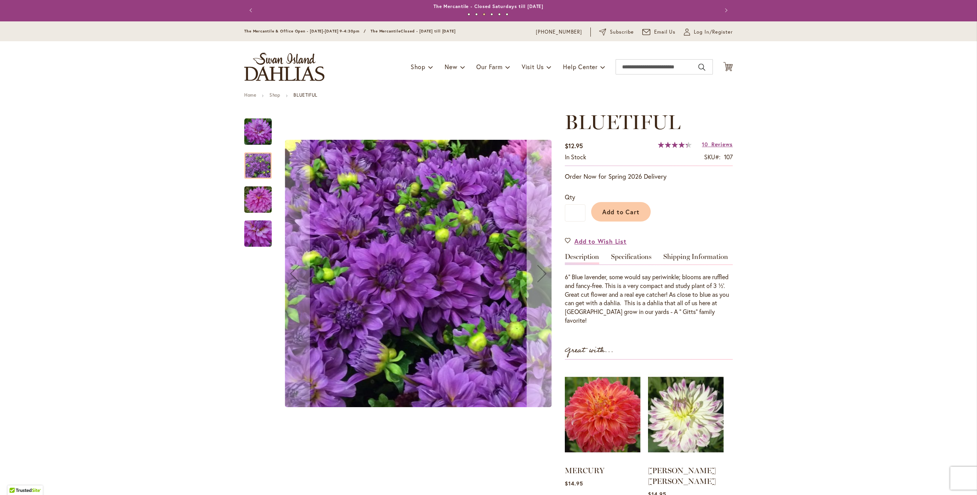
click at [538, 272] on div "Next" at bounding box center [542, 273] width 31 height 31
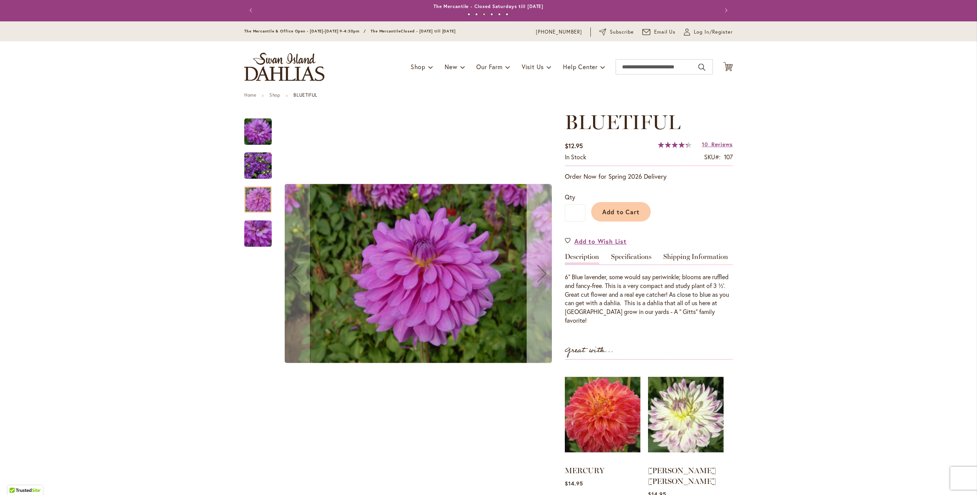
click at [538, 272] on div "Next" at bounding box center [542, 273] width 31 height 31
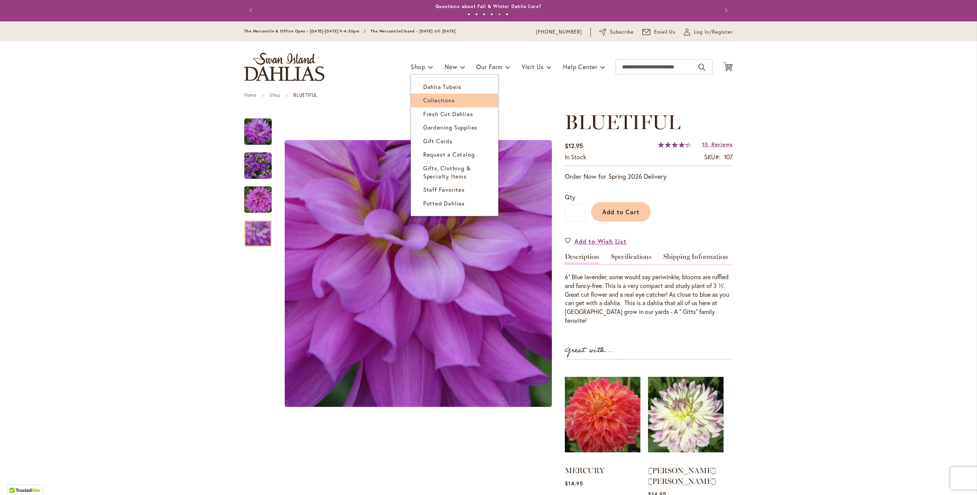
click at [430, 103] on span "Collections" at bounding box center [439, 100] width 32 height 8
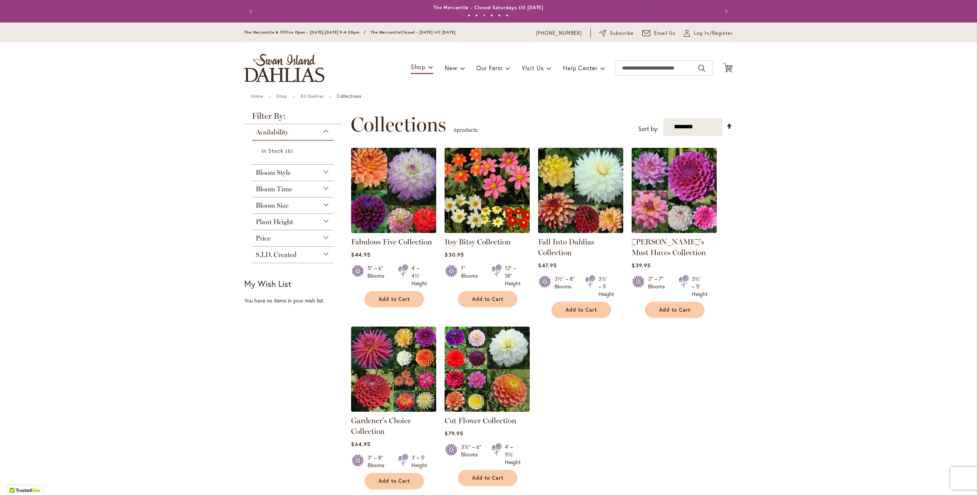
click at [382, 187] on img at bounding box center [393, 189] width 89 height 89
